Goal: Task Accomplishment & Management: Manage account settings

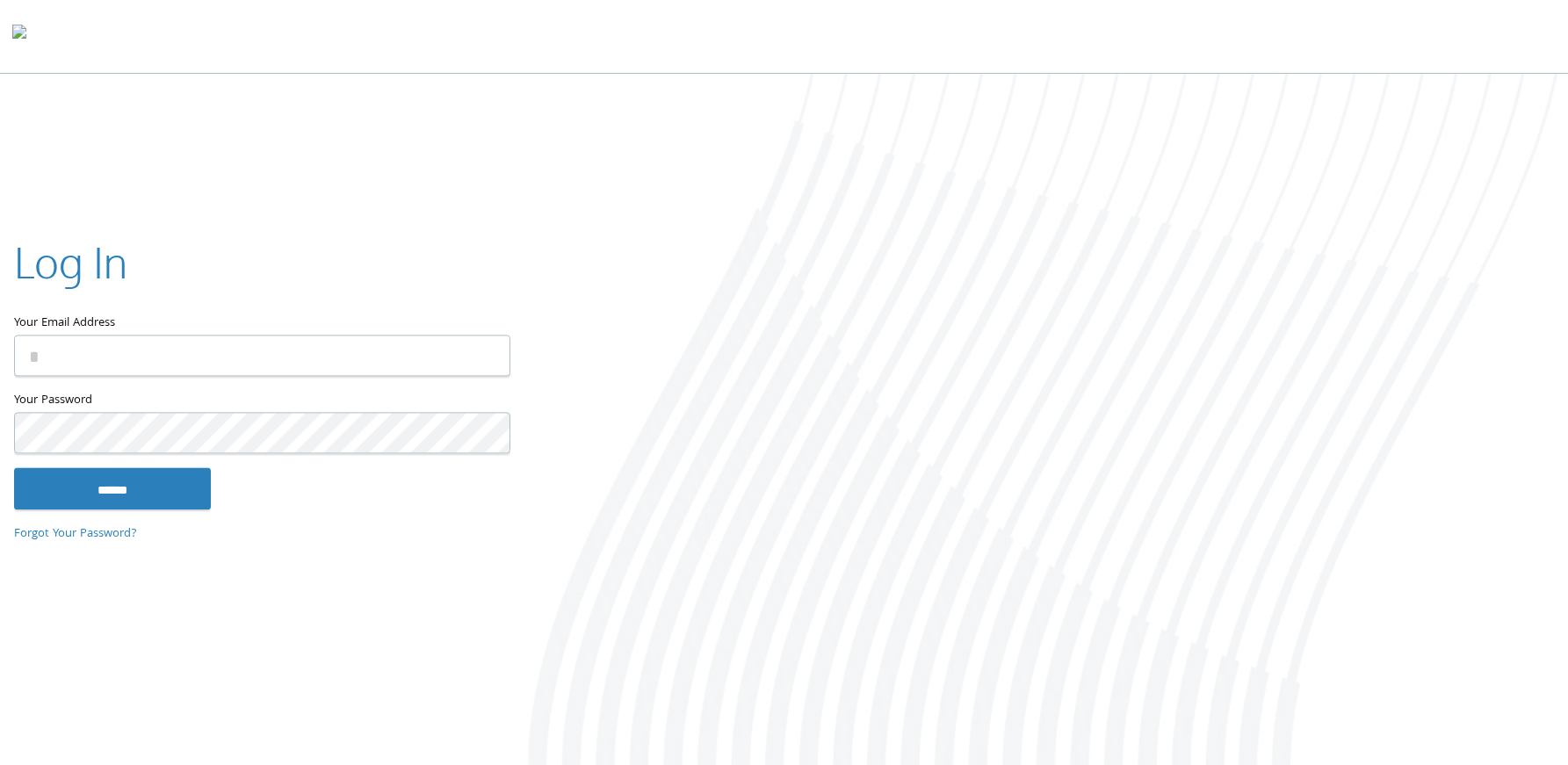
click at [469, 355] on input "Your Email Address" at bounding box center [262, 355] width 497 height 41
click at [88, 350] on input "Your Email Address" at bounding box center [262, 352] width 497 height 41
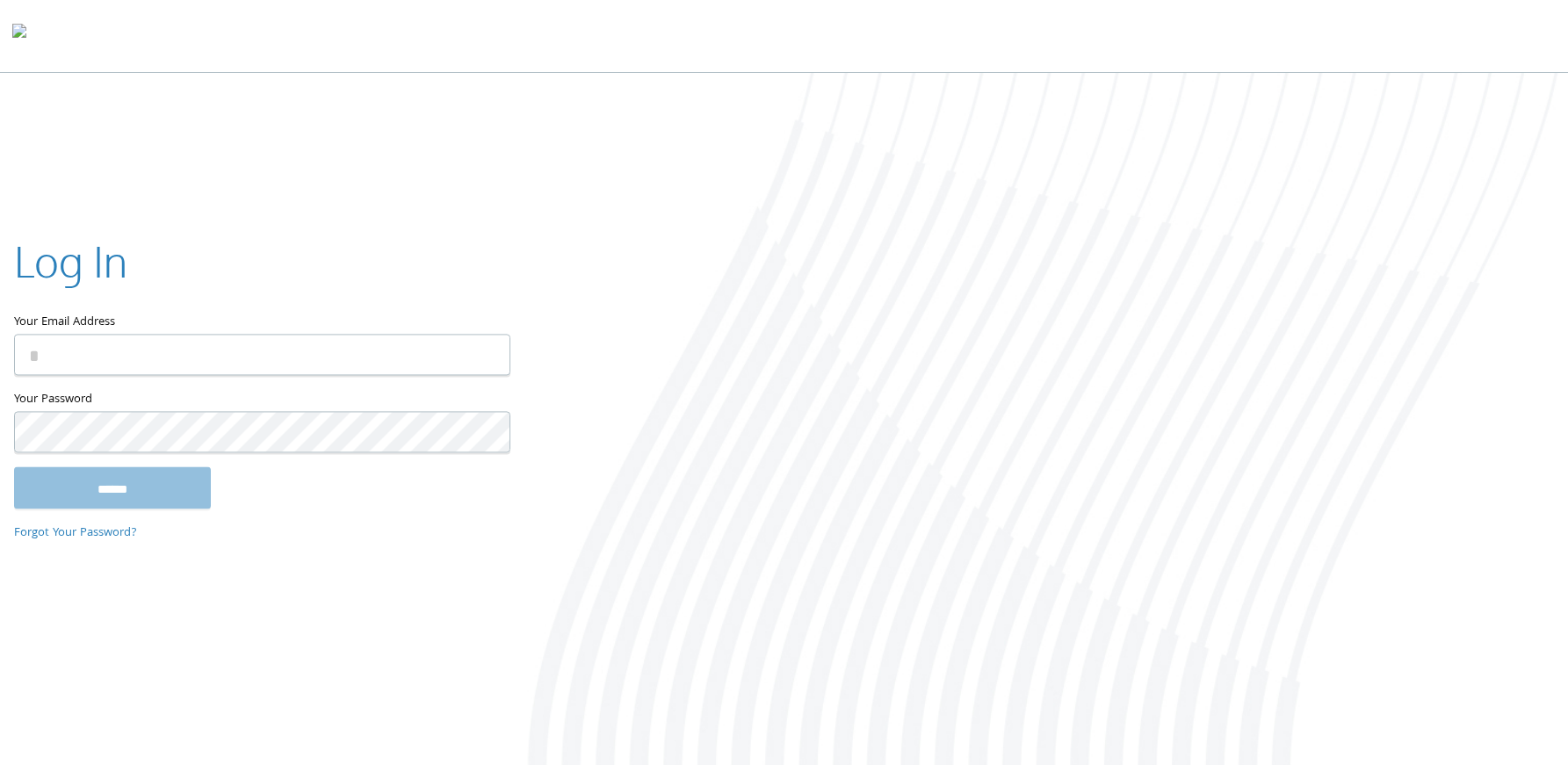
click at [89, 351] on input "Your Email Address" at bounding box center [262, 355] width 497 height 41
click at [197, 307] on label "Your Email Address" at bounding box center [261, 283] width 495 height 102
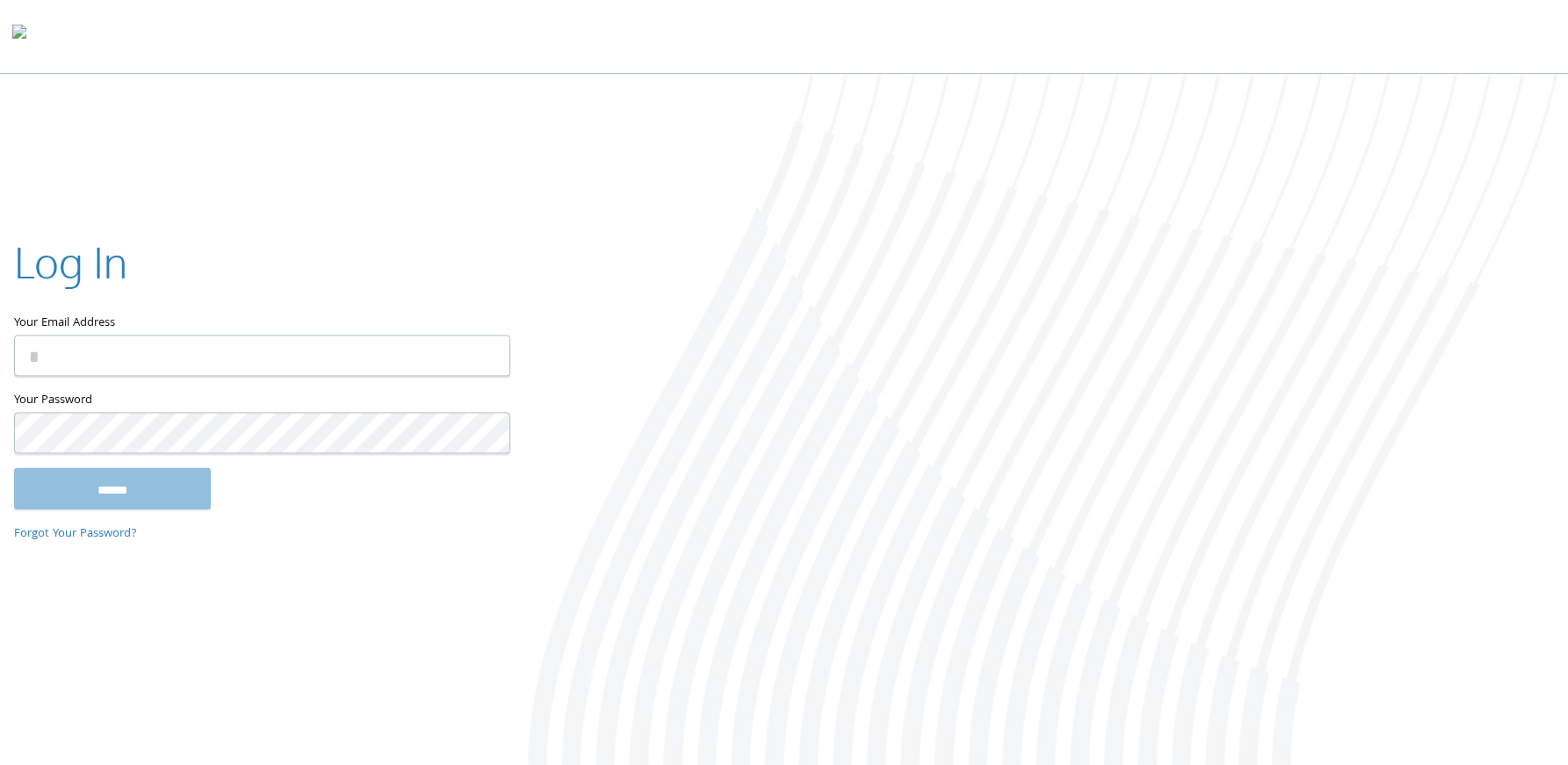
click at [197, 334] on input "Your Email Address" at bounding box center [262, 355] width 497 height 41
click at [192, 349] on input "Your Email Address" at bounding box center [262, 355] width 497 height 41
click at [289, 375] on div "Your Email Address" at bounding box center [261, 309] width 495 height 157
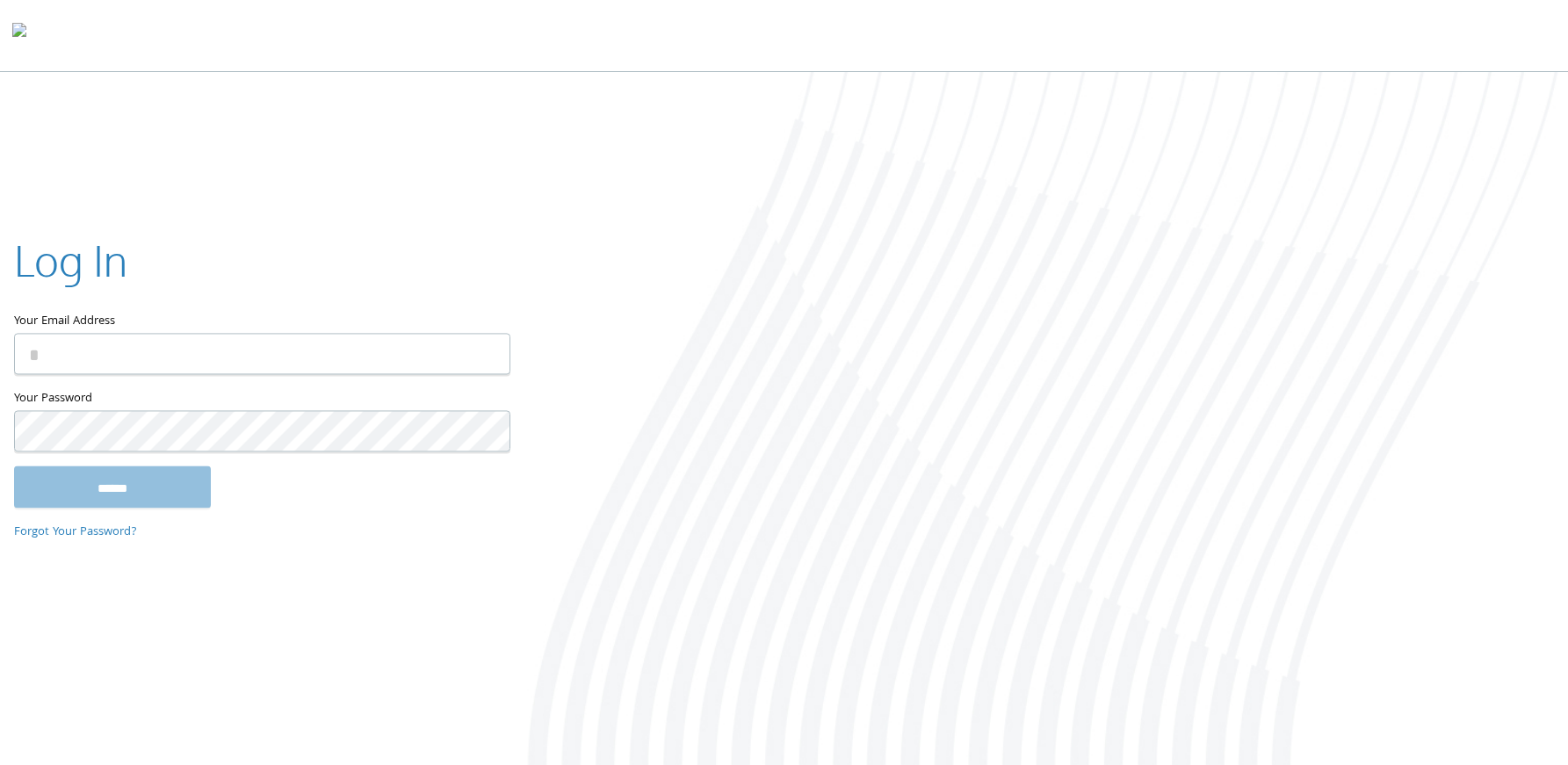
click at [258, 347] on input "Your Email Address" at bounding box center [262, 354] width 497 height 41
click at [181, 358] on input "Your Email Address" at bounding box center [262, 355] width 497 height 41
type input "**********"
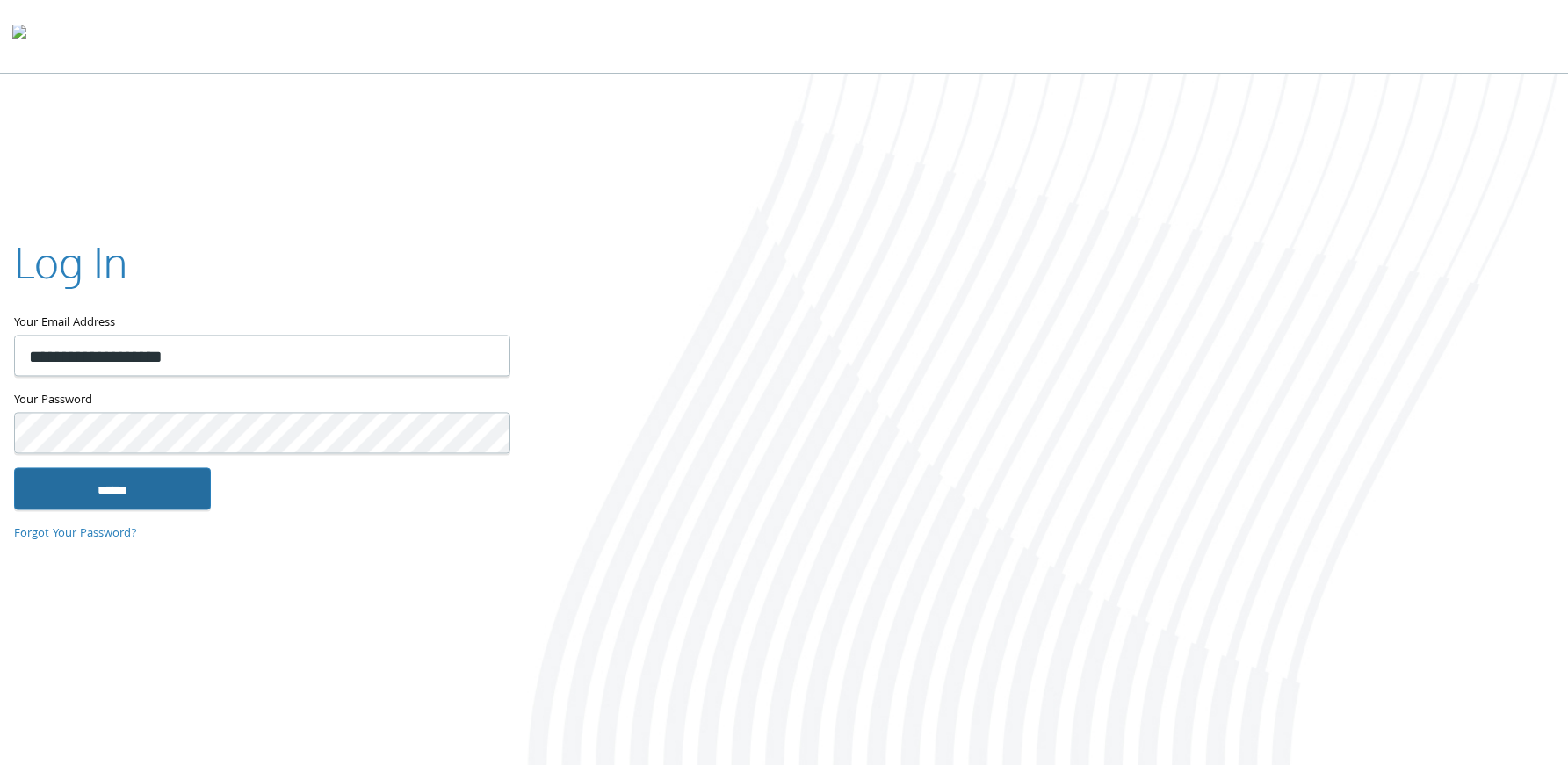
click at [105, 483] on input "******" at bounding box center [112, 488] width 197 height 42
